Goal: Task Accomplishment & Management: Manage account settings

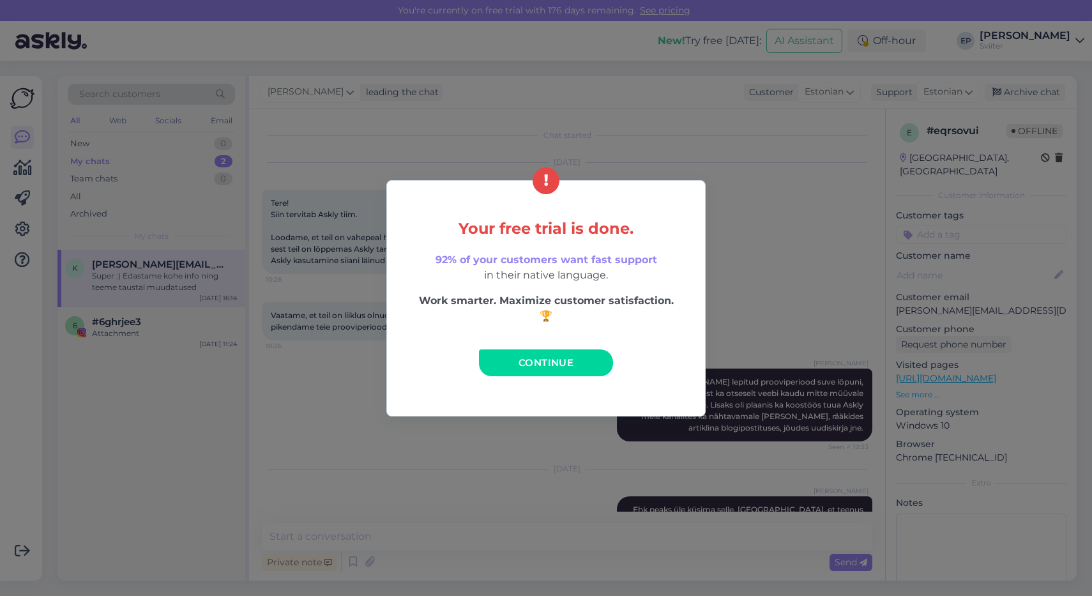
scroll to position [1171, 0]
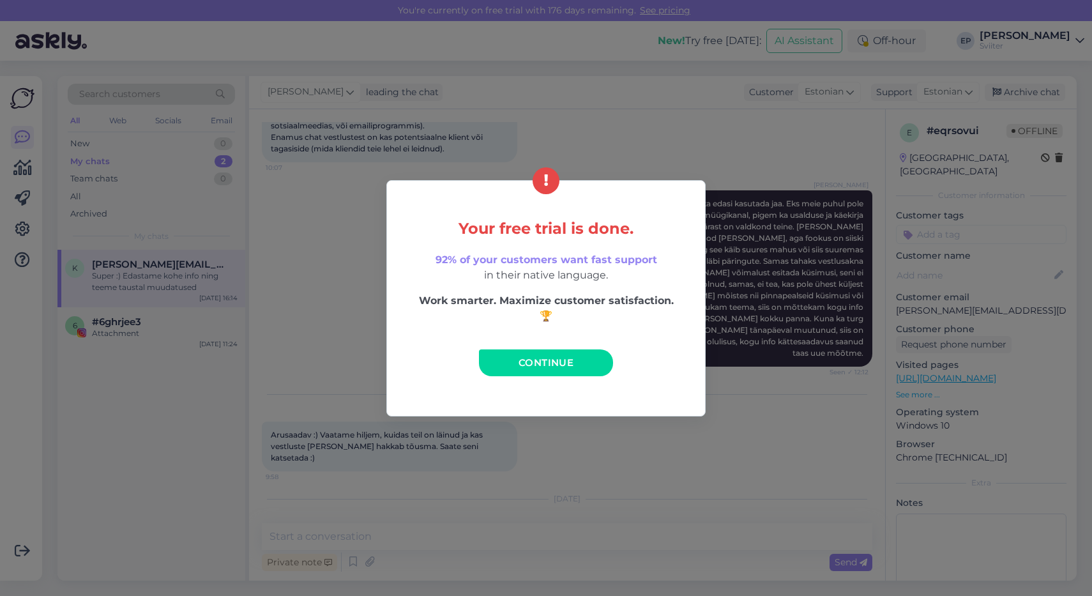
click at [550, 357] on span "Continue" at bounding box center [546, 362] width 55 height 12
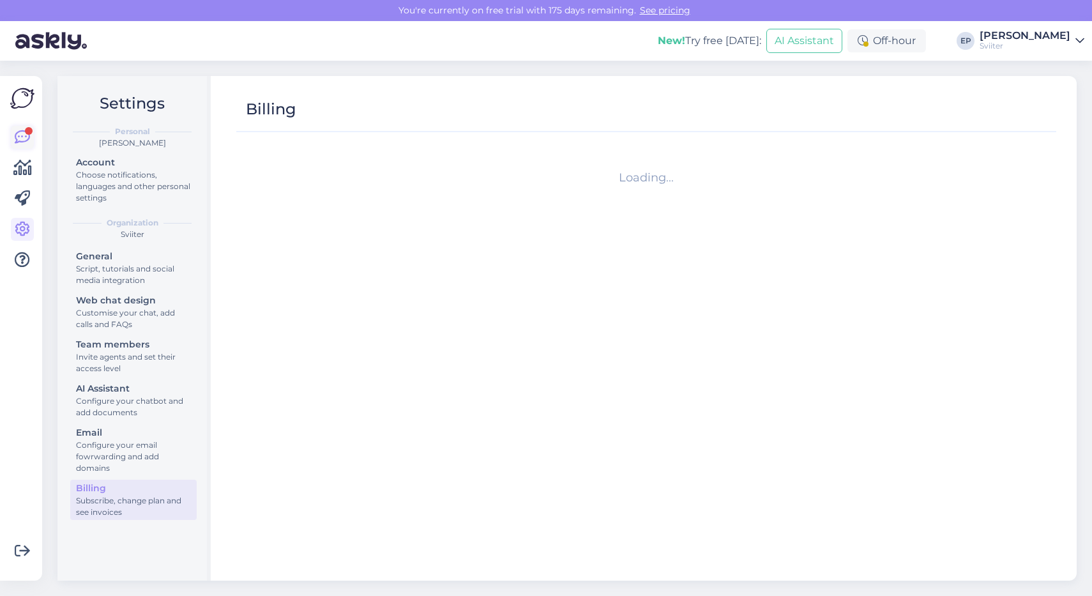
click at [17, 137] on icon at bounding box center [22, 137] width 15 height 15
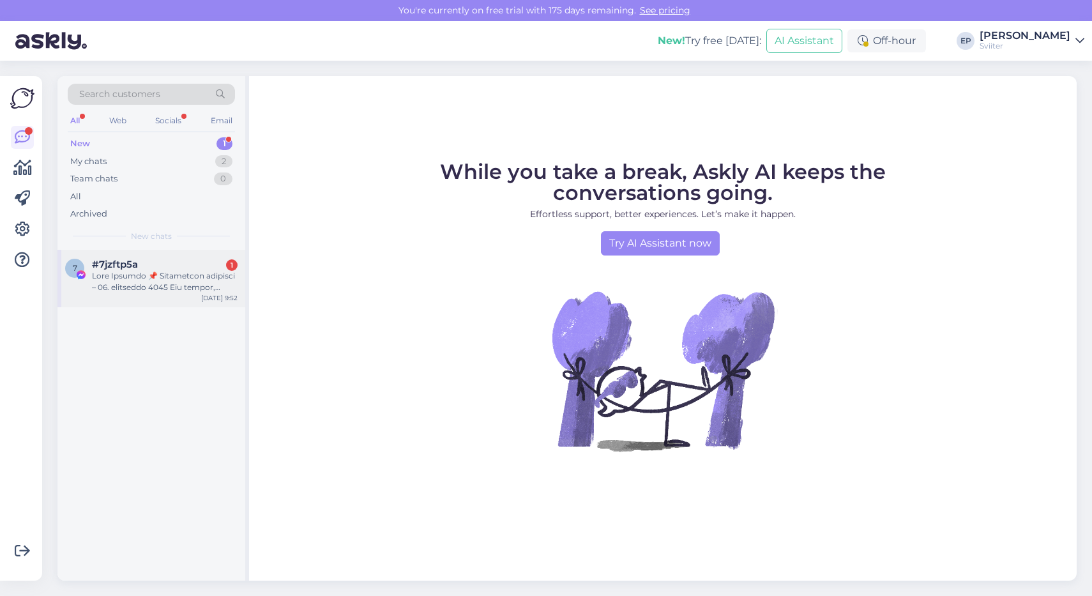
click at [135, 271] on div at bounding box center [165, 281] width 146 height 23
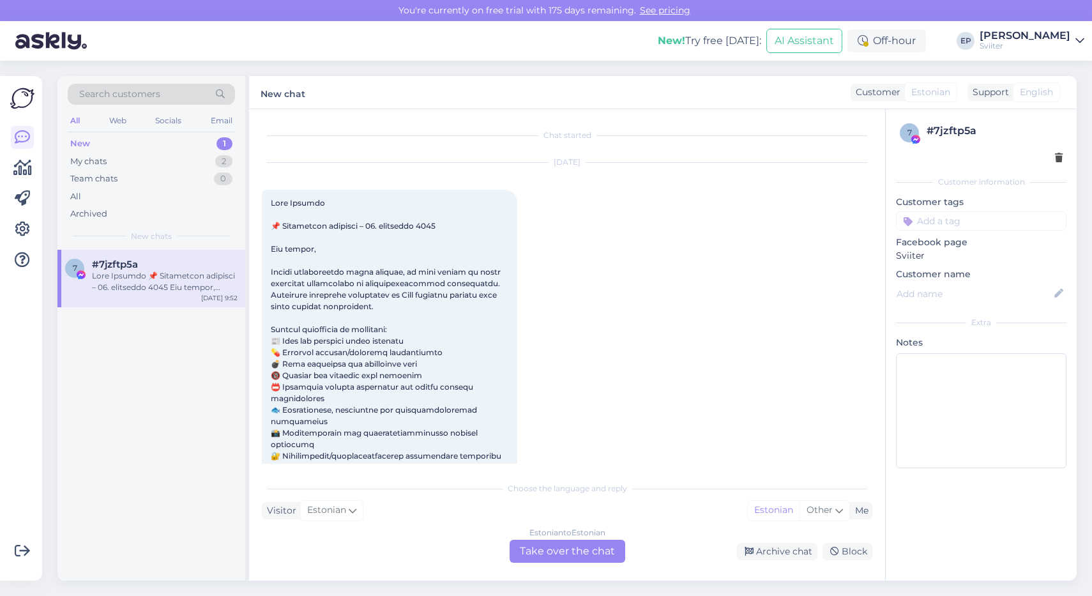
scroll to position [27, 0]
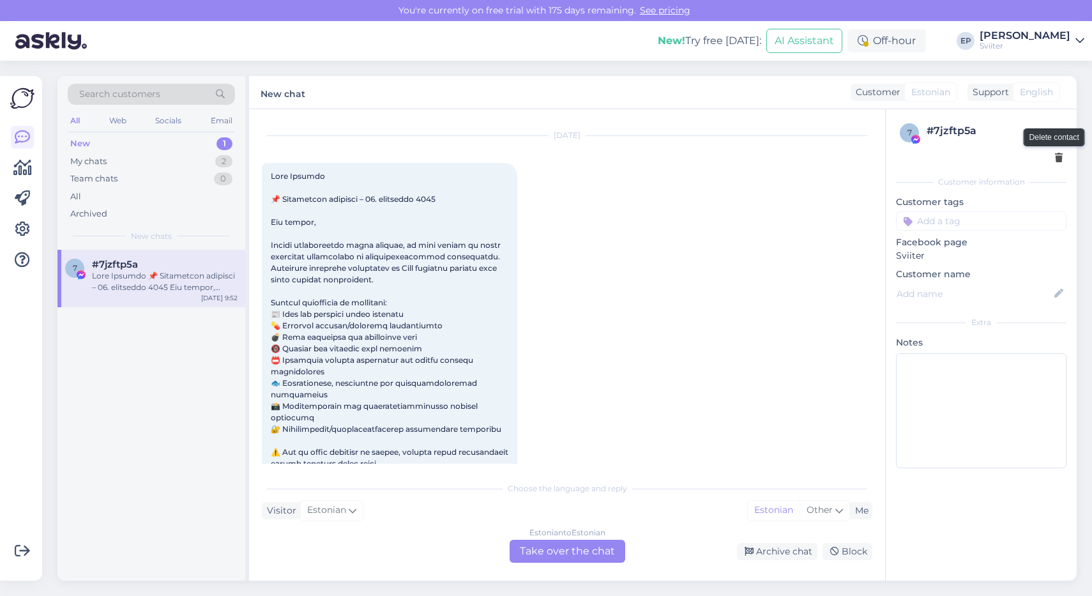
click at [1057, 154] on icon at bounding box center [1059, 158] width 8 height 9
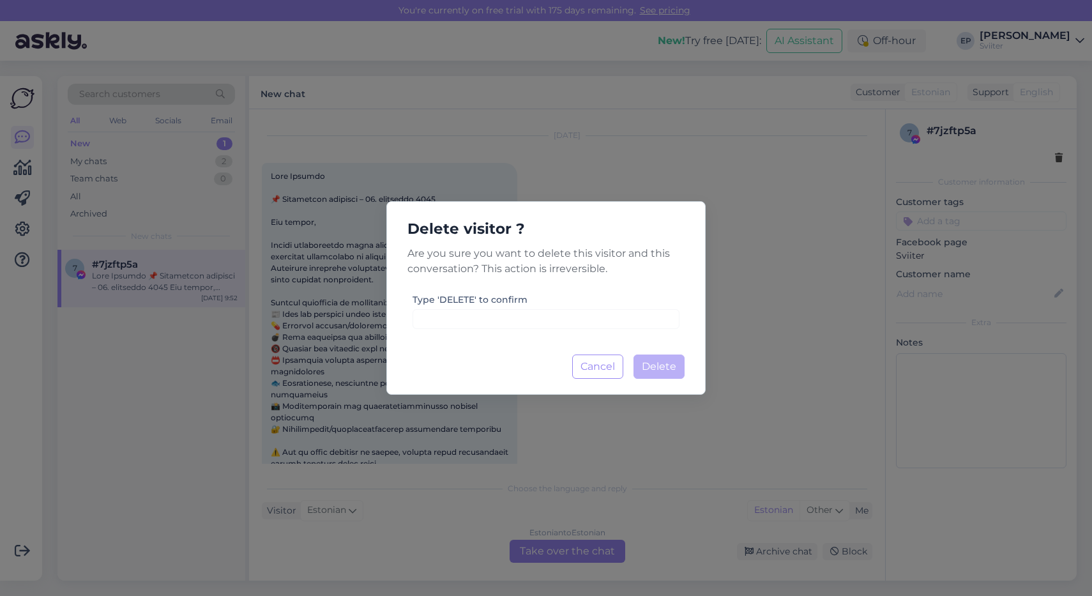
click at [471, 338] on div "Delete visitor ? Are you sure you want to delete this visitor and this conversa…" at bounding box center [545, 298] width 319 height 194
click at [466, 320] on input at bounding box center [546, 319] width 267 height 20
type input "DELETE"
click at [671, 358] on button "Delete Loading..." at bounding box center [659, 366] width 51 height 24
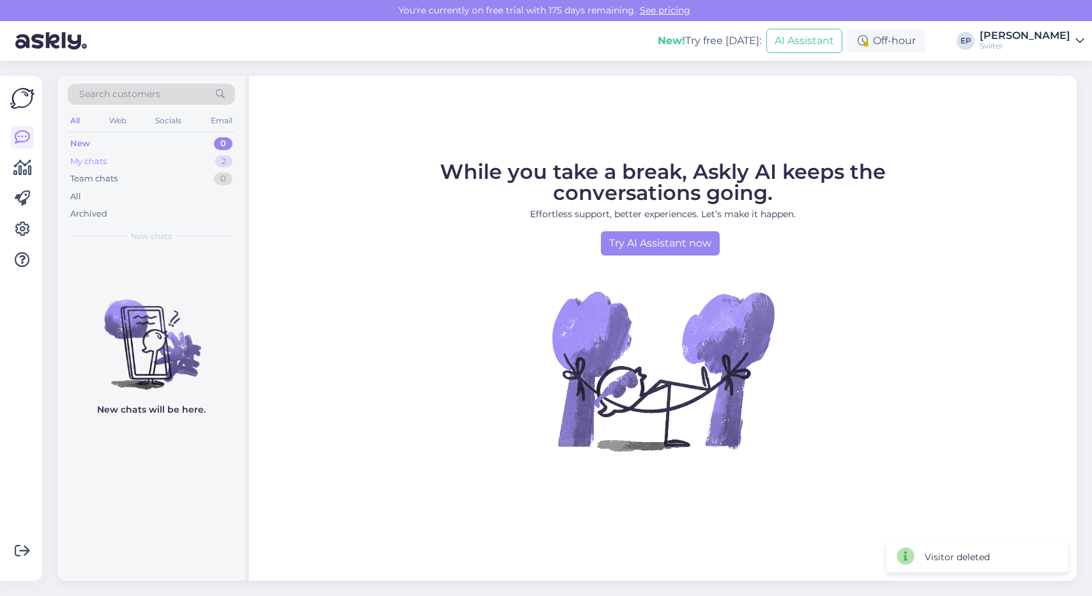
click at [192, 160] on div "My chats 2" at bounding box center [151, 162] width 167 height 18
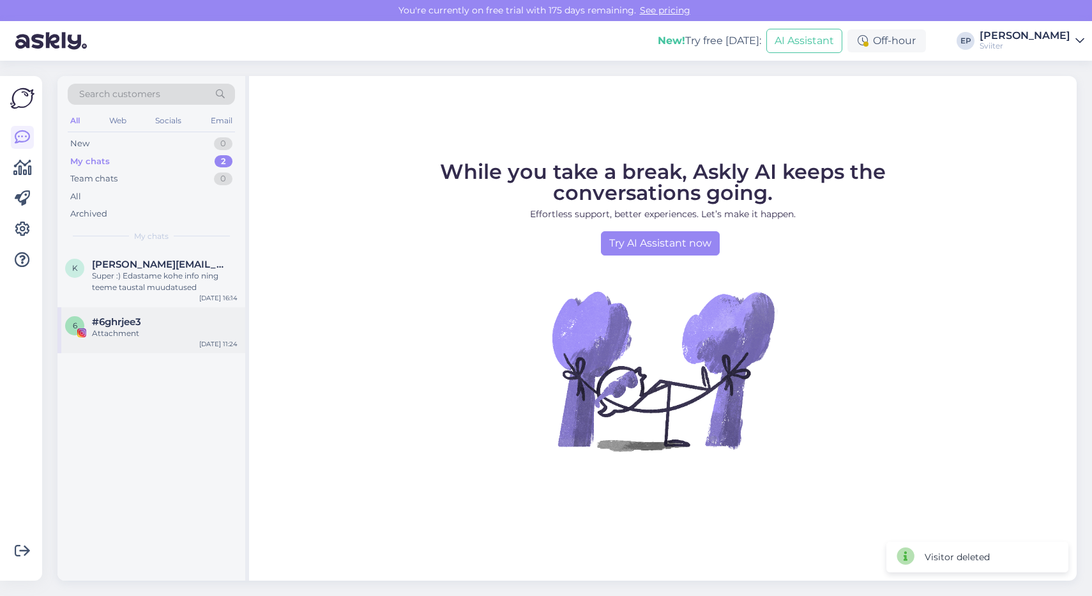
click at [118, 335] on div "Attachment" at bounding box center [165, 333] width 146 height 11
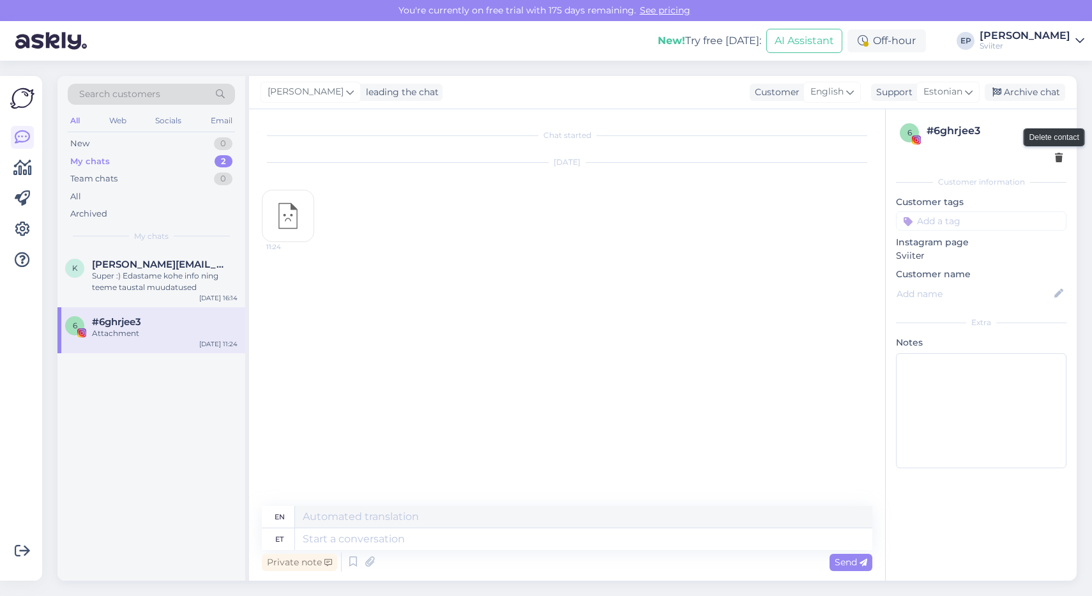
click at [1056, 155] on icon at bounding box center [1059, 158] width 8 height 9
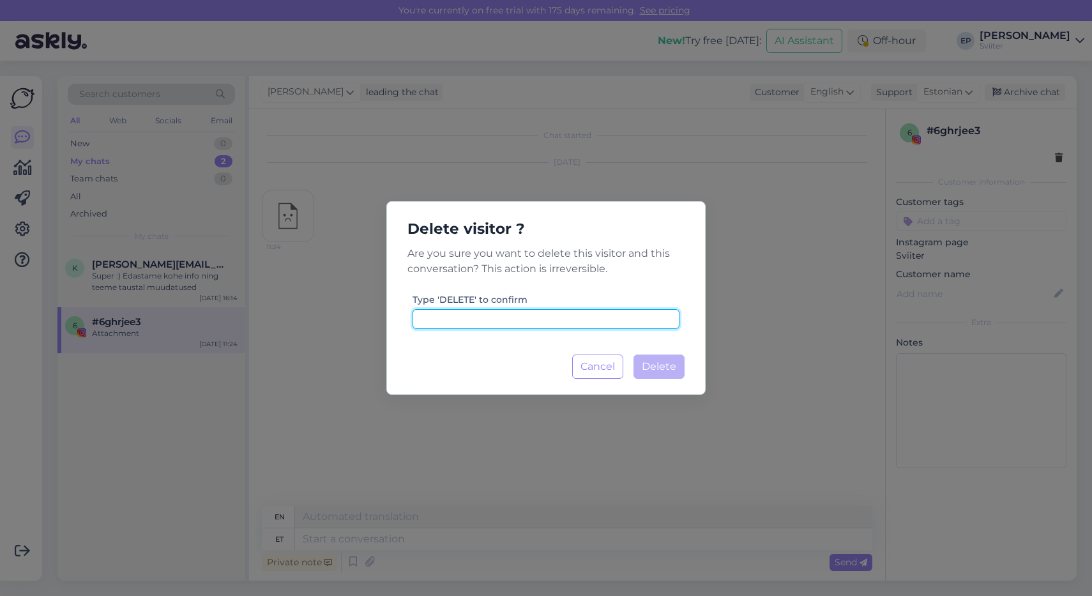
click at [487, 319] on input at bounding box center [546, 319] width 267 height 20
type input "DELETE"
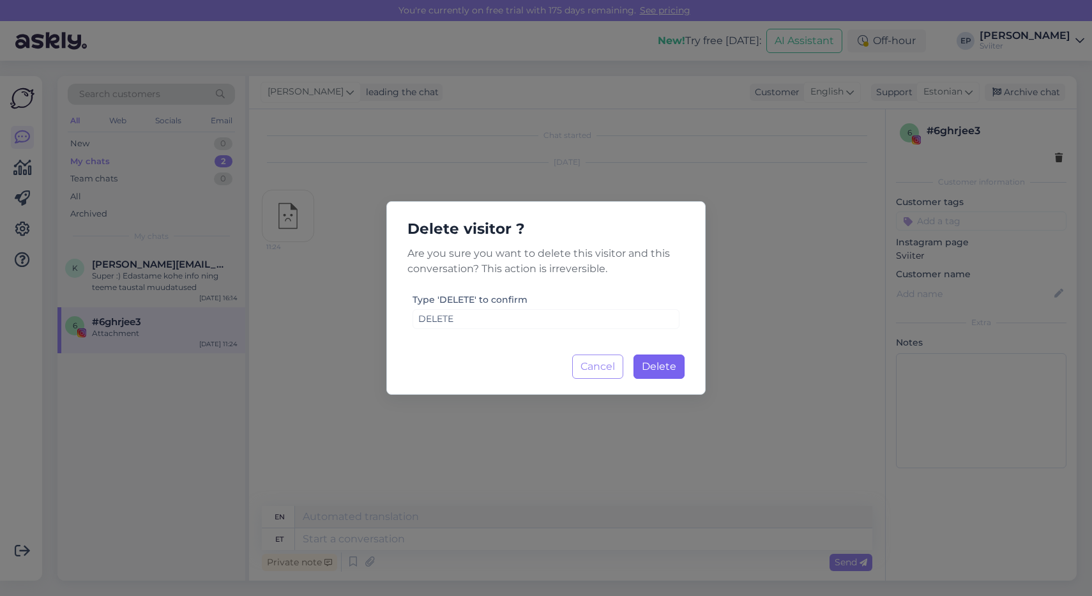
click at [657, 360] on span "Delete" at bounding box center [659, 366] width 34 height 12
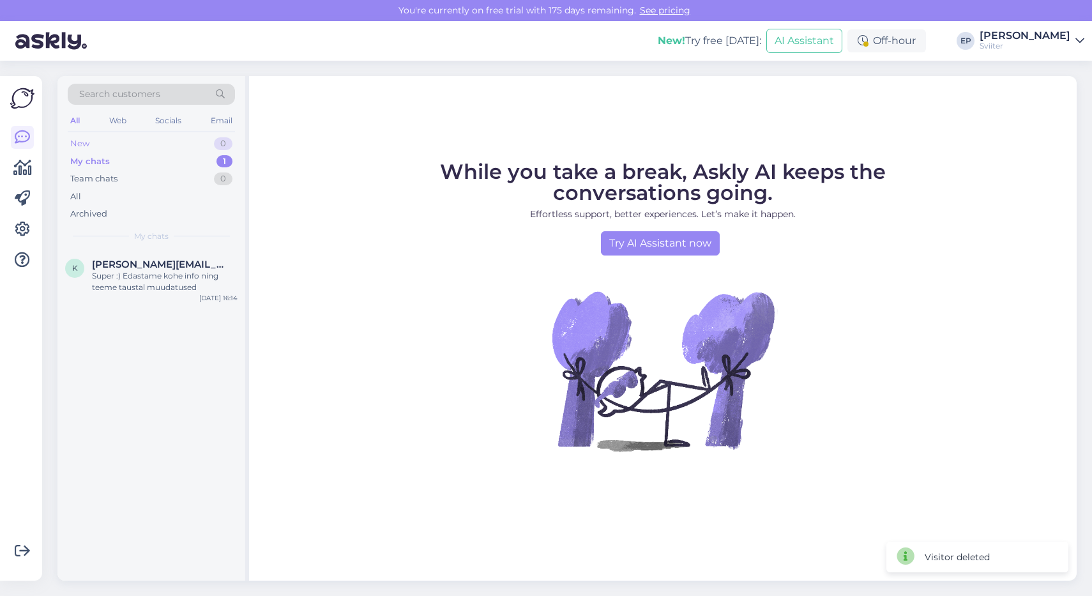
click at [155, 144] on div "New 0" at bounding box center [151, 144] width 167 height 18
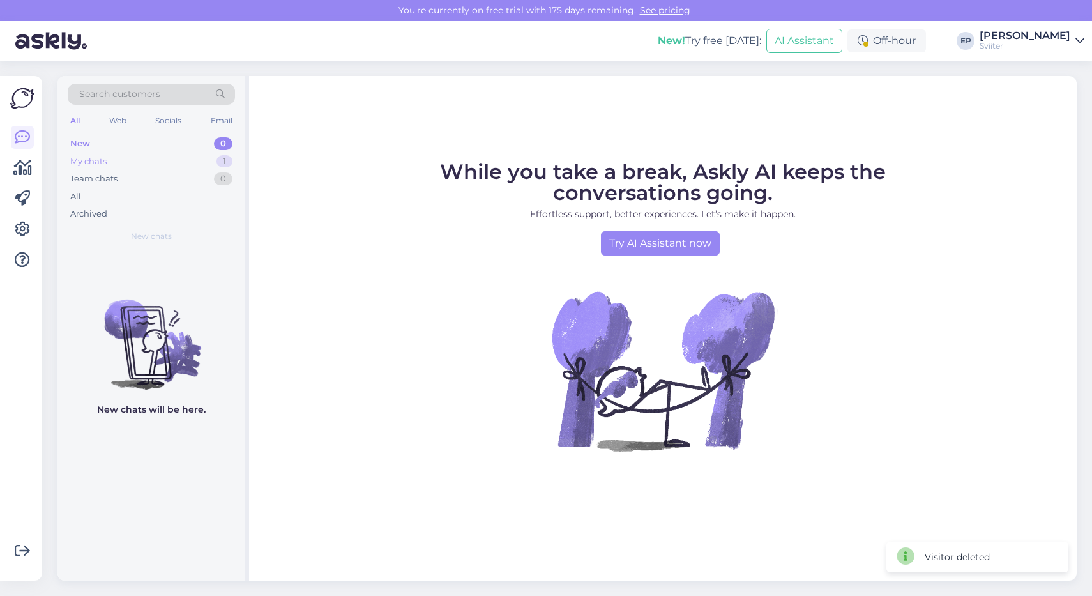
click at [152, 159] on div "My chats 1" at bounding box center [151, 162] width 167 height 18
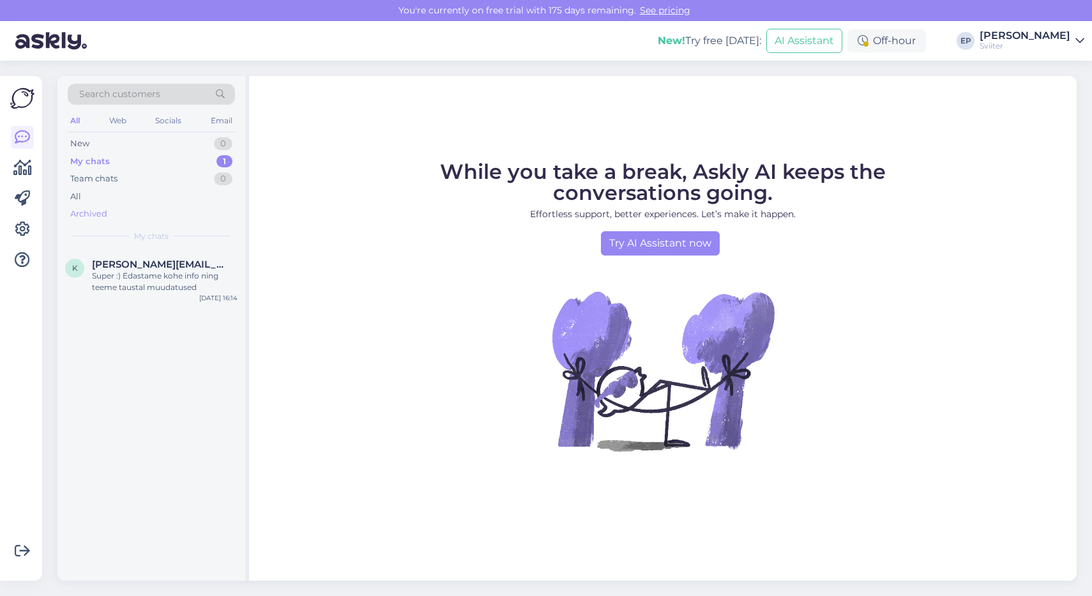
click at [89, 208] on div "Archived" at bounding box center [88, 214] width 37 height 13
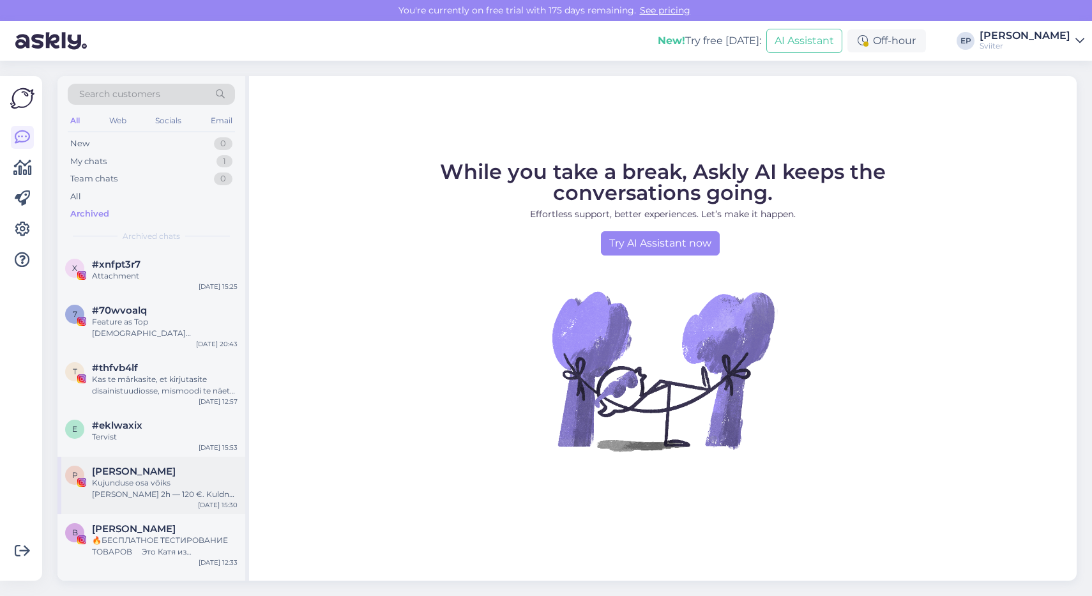
click at [139, 487] on div "Kujunduse osa võiks [PERSON_NAME] 2h — 120 €. Kuldne print nt A3 võiks jääda pa…" at bounding box center [165, 488] width 146 height 23
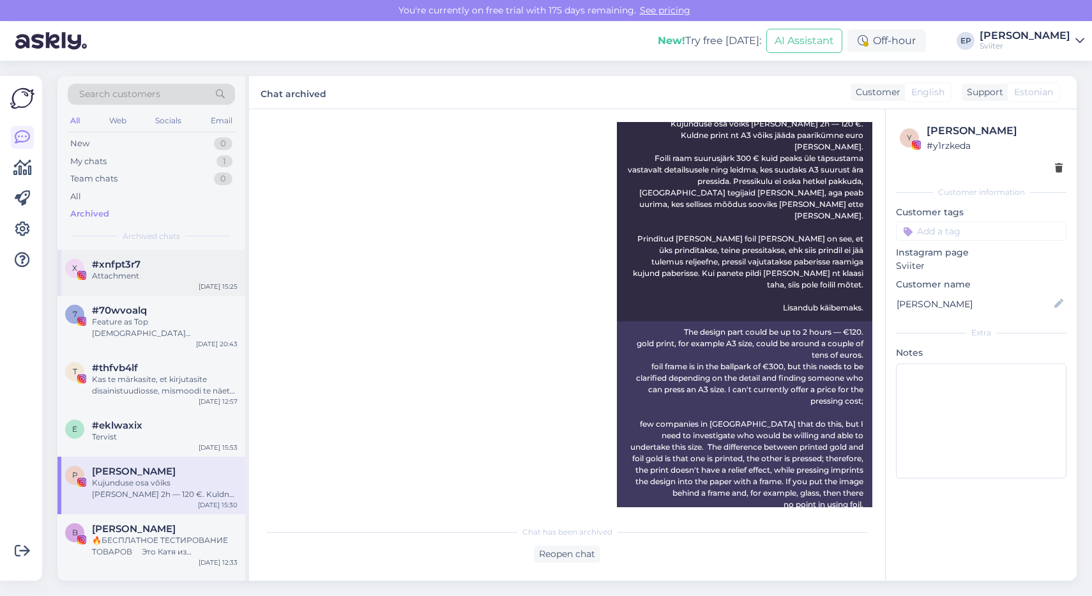
scroll to position [2106, 0]
click at [117, 156] on div "My chats 1" at bounding box center [151, 162] width 167 height 18
